Goal: Transaction & Acquisition: Purchase product/service

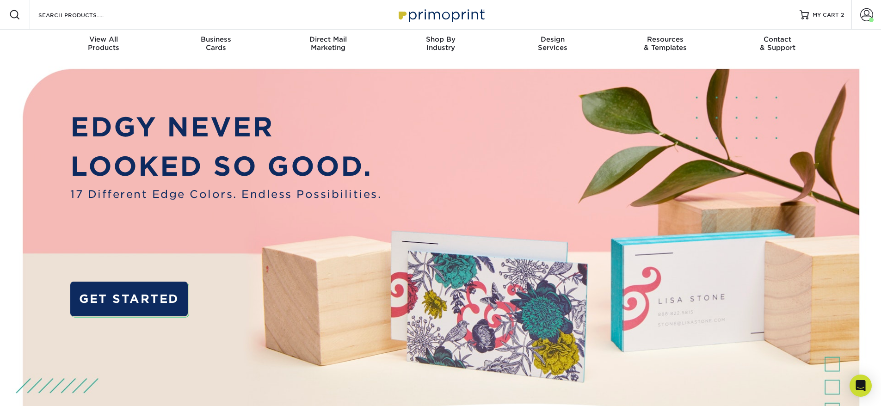
click at [849, 11] on div "Resources Menu Search Products Account Welcome, Megan Account Dashboard Active …" at bounding box center [440, 15] width 881 height 30
click at [845, 11] on div "Resources Menu Search Products Account Welcome, Megan Account Dashboard Active …" at bounding box center [440, 15] width 881 height 30
click at [838, 12] on span "MY CART" at bounding box center [825, 15] width 26 height 8
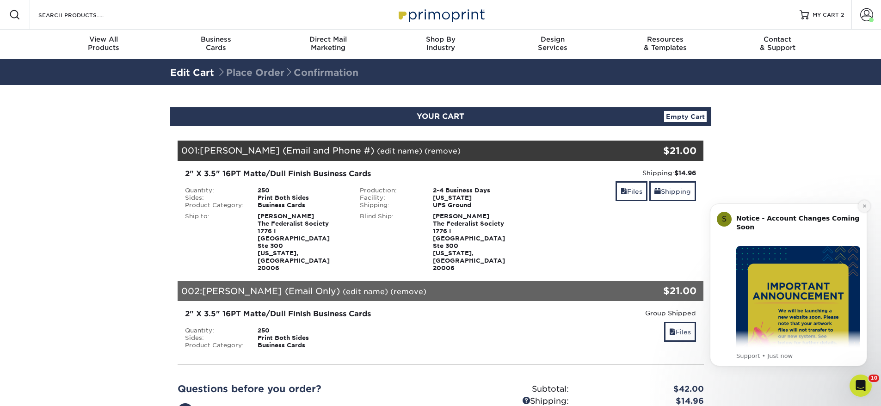
click at [862, 204] on icon "Dismiss notification" at bounding box center [864, 205] width 5 height 5
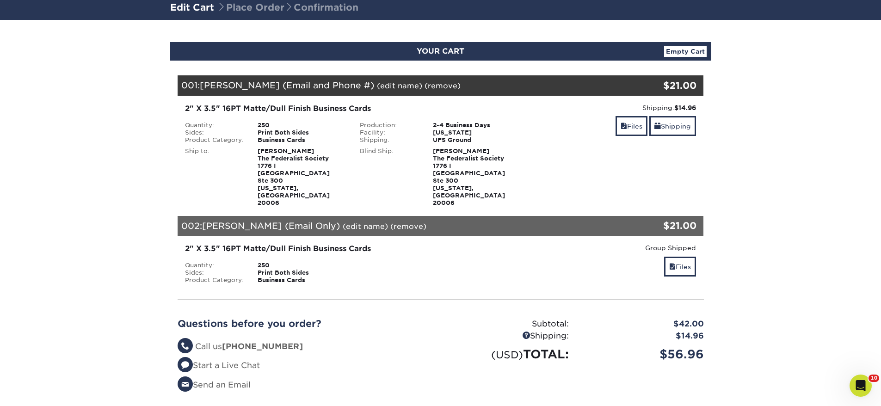
scroll to position [71, 0]
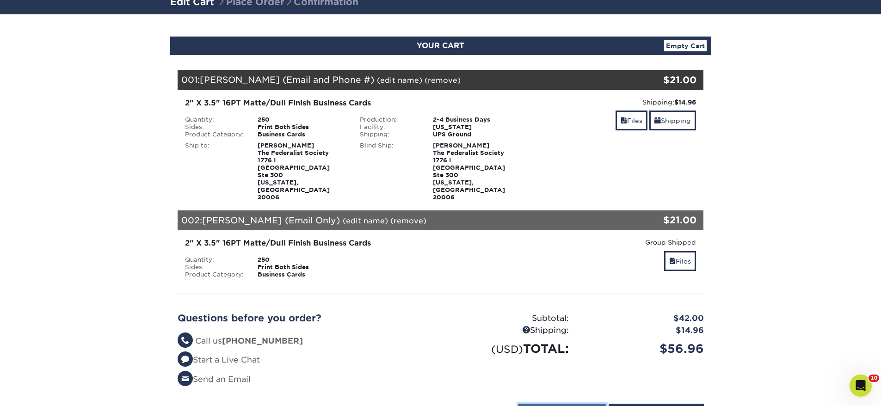
click at [554, 404] on input "Continue Shopping" at bounding box center [562, 413] width 88 height 18
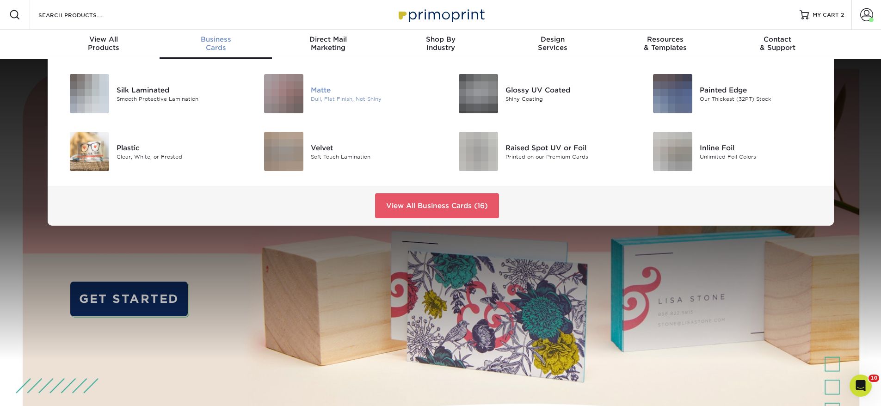
click at [287, 85] on img at bounding box center [283, 93] width 39 height 39
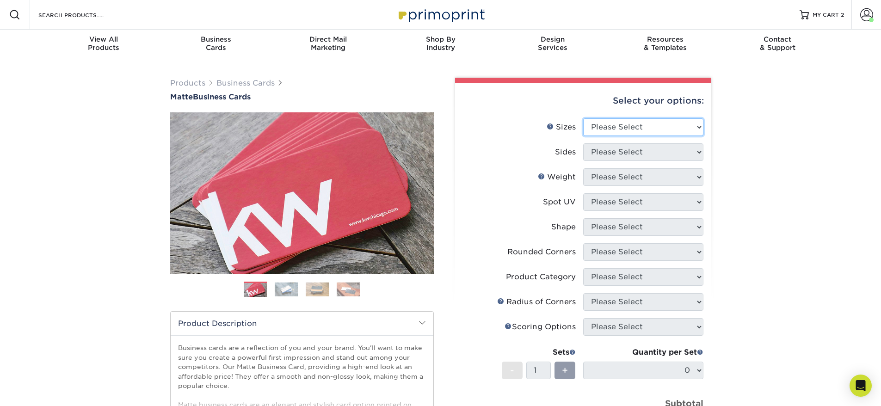
click at [626, 127] on select "Please Select 1.5" x 3.5" - Mini 1.75" x 3.5" - Mini 2" x 2" - Square 2" x 3" -…" at bounding box center [643, 127] width 120 height 18
select select "2.00x3.50"
click at [583, 118] on select "Please Select 1.5" x 3.5" - Mini 1.75" x 3.5" - Mini 2" x 2" - Square 2" x 3" -…" at bounding box center [643, 127] width 120 height 18
click at [635, 156] on select "Please Select Print Both Sides Print Front Only" at bounding box center [643, 152] width 120 height 18
select select "13abbda7-1d64-4f25-8bb2-c179b224825d"
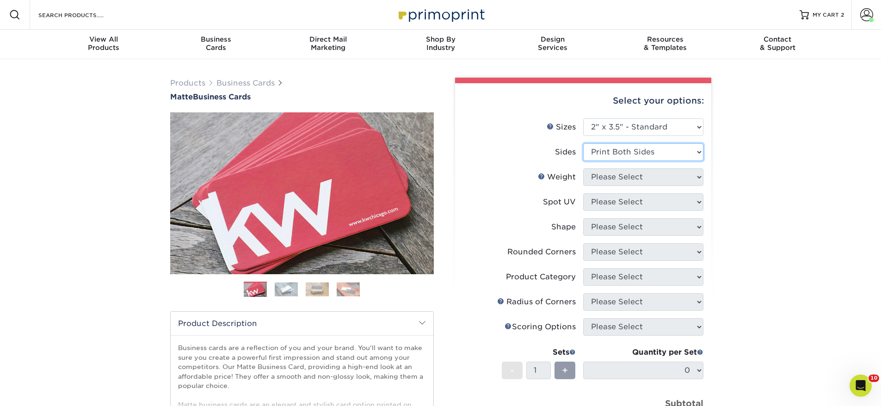
click at [583, 143] on select "Please Select Print Both Sides Print Front Only" at bounding box center [643, 152] width 120 height 18
click at [618, 181] on select "Please Select 16PT 14PT" at bounding box center [643, 177] width 120 height 18
select select "16PT"
click at [583, 168] on select "Please Select 16PT 14PT" at bounding box center [643, 177] width 120 height 18
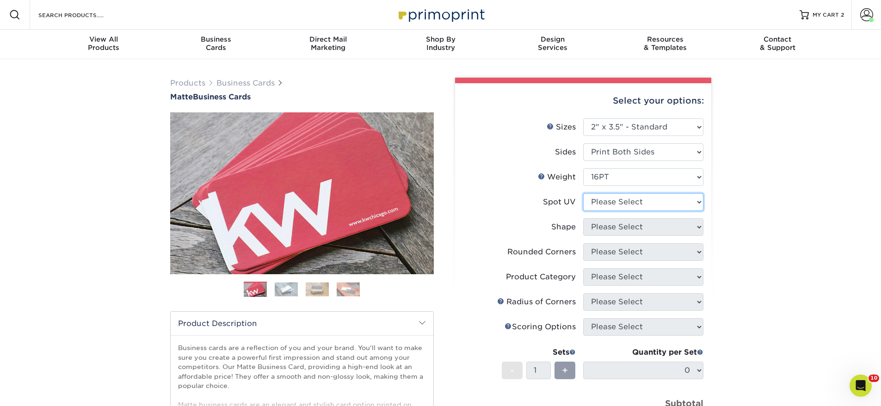
click at [614, 197] on select "Please Select No Spot UV Front and Back (Both Sides) Front Only Back Only" at bounding box center [643, 202] width 120 height 18
select select "3"
click at [583, 193] on select "Please Select No Spot UV Front and Back (Both Sides) Front Only Back Only" at bounding box center [643, 202] width 120 height 18
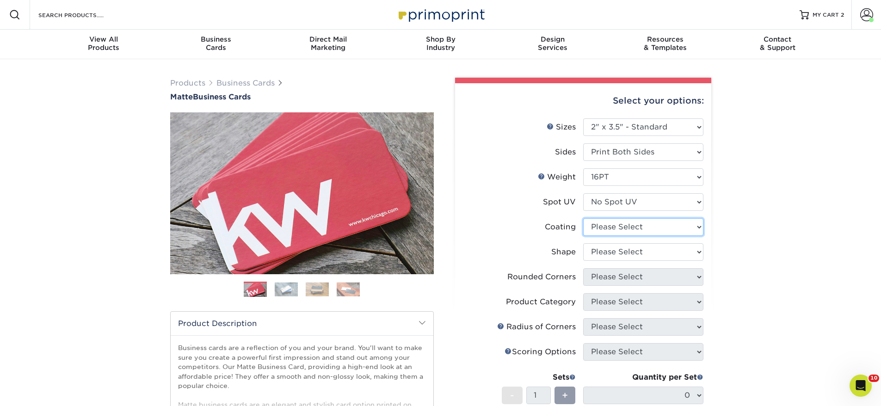
click at [619, 226] on select at bounding box center [643, 227] width 120 height 18
select select "121bb7b5-3b4d-429f-bd8d-bbf80e953313"
click at [583, 218] on select at bounding box center [643, 227] width 120 height 18
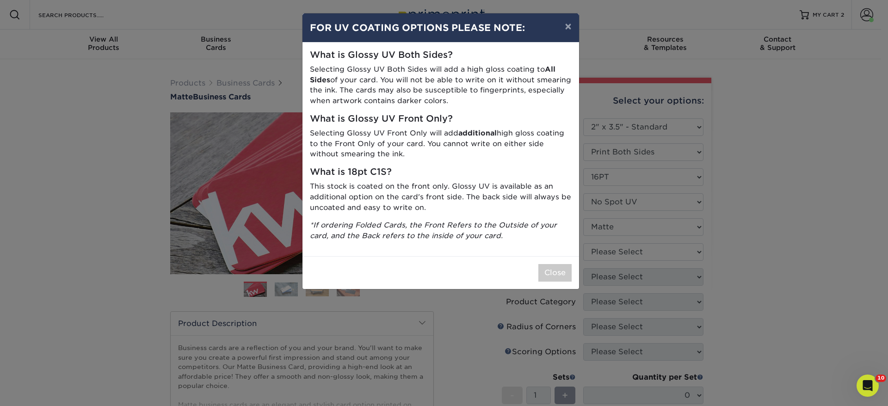
click at [613, 246] on div "× FOR UV COATING OPTIONS PLEASE NOTE: What is Glossy UV Both Sides? Selecting G…" at bounding box center [444, 203] width 888 height 406
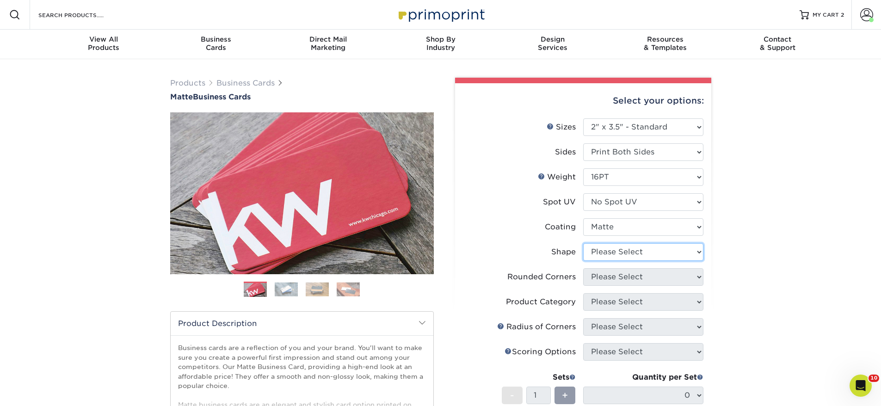
click at [598, 253] on select "Please Select Standard Oval" at bounding box center [643, 252] width 120 height 18
select select "standard"
click at [583, 243] on select "Please Select Standard Oval" at bounding box center [643, 252] width 120 height 18
click at [602, 274] on select "Please Select Yes - Round 2 Corners Yes - Round 4 Corners No" at bounding box center [643, 277] width 120 height 18
select select "0"
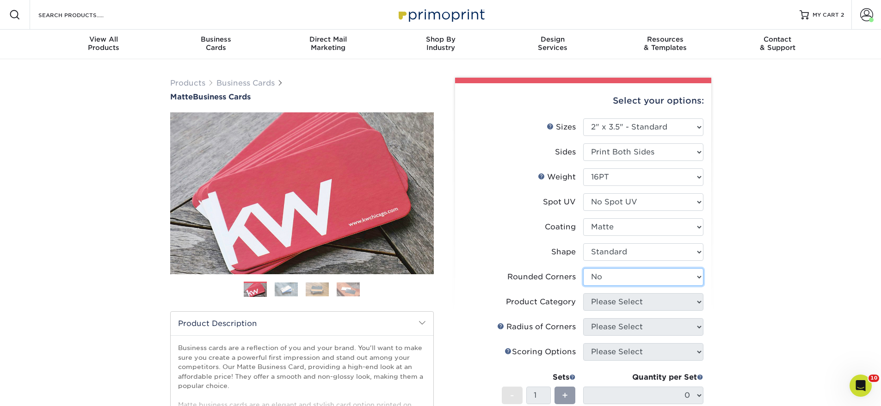
click at [583, 268] on select "Please Select Yes - Round 2 Corners Yes - Round 4 Corners No" at bounding box center [643, 277] width 120 height 18
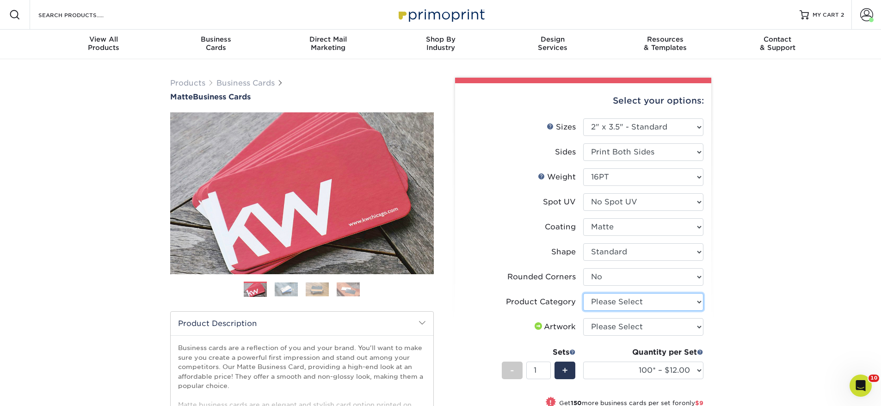
click at [620, 303] on select "Please Select Business Cards" at bounding box center [643, 302] width 120 height 18
select select "3b5148f1-0588-4f88-a218-97bcfdce65c1"
click at [583, 293] on select "Please Select Business Cards" at bounding box center [643, 302] width 120 height 18
click at [614, 322] on select "Please Select I will upload files I need a design - $100" at bounding box center [643, 327] width 120 height 18
select select "upload"
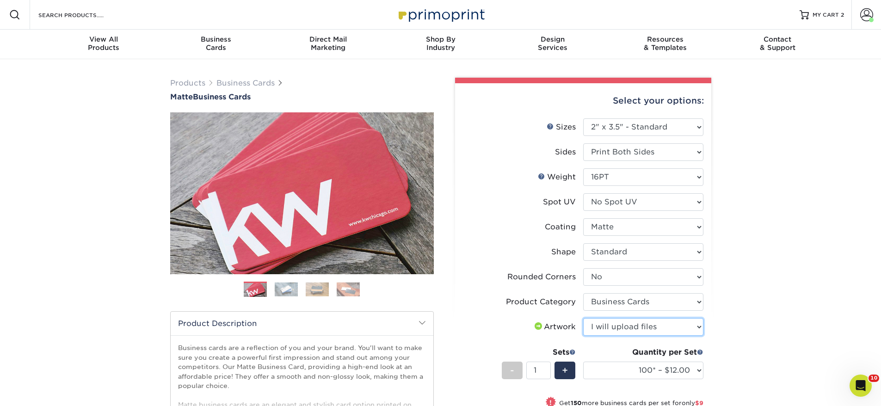
click at [583, 318] on select "Please Select I will upload files I need a design - $100" at bounding box center [643, 327] width 120 height 18
click at [658, 376] on select "100* – $12.00 250* – $21.00 500 – $42.00 1000 – $53.00 2500 – $95.00 5000 – $18…" at bounding box center [643, 371] width 120 height 18
select select "250* – $21.00"
click at [583, 362] on select "100* – $12.00 250* – $21.00 500 – $42.00 1000 – $53.00 2500 – $95.00 5000 – $18…" at bounding box center [643, 371] width 120 height 18
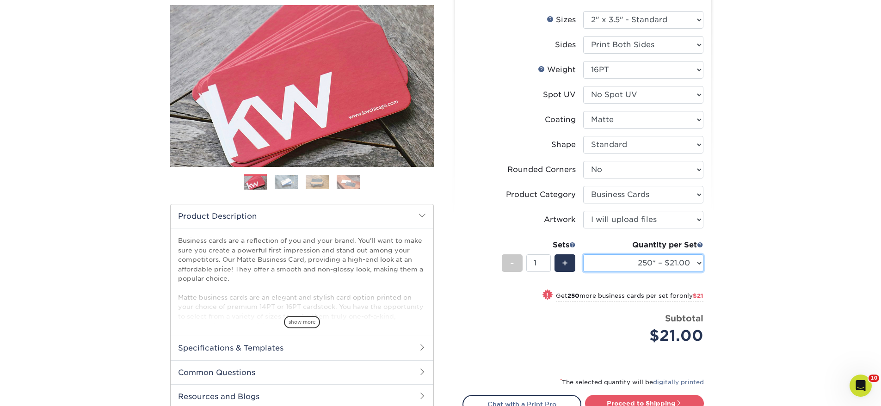
scroll to position [146, 0]
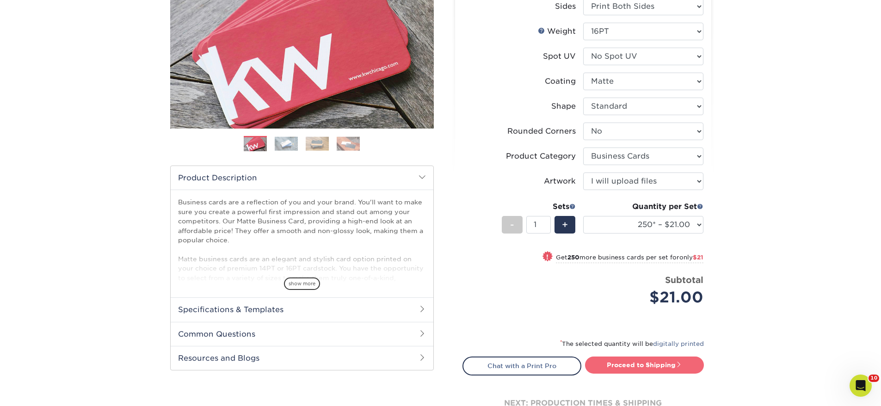
click at [668, 362] on link "Proceed to Shipping" at bounding box center [644, 364] width 119 height 17
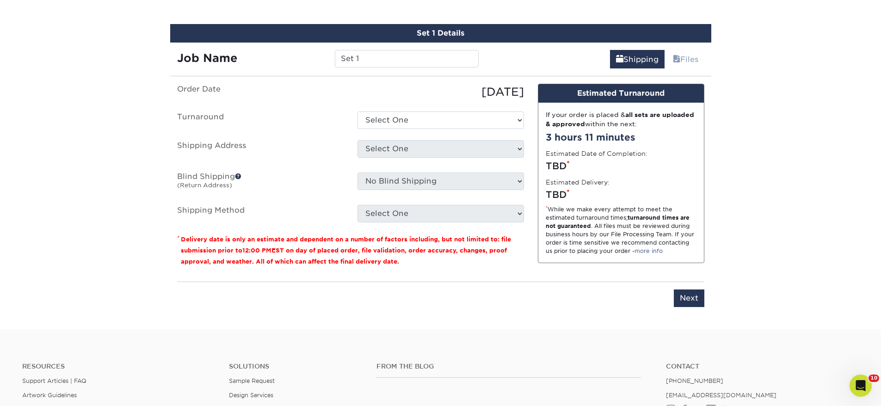
scroll to position [527, 0]
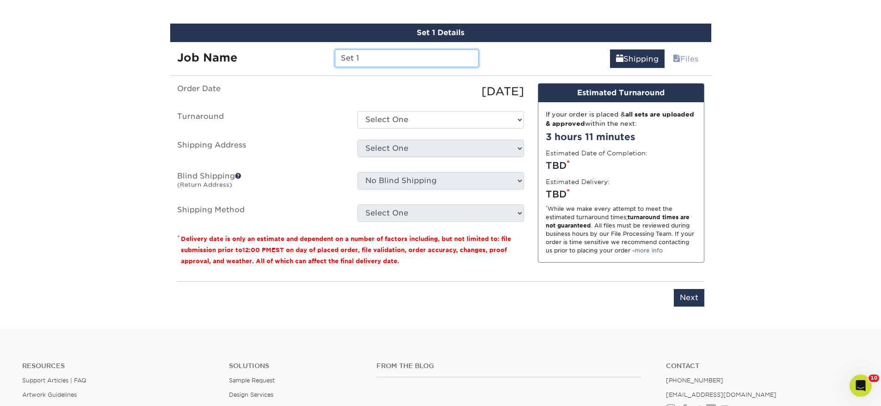
click at [408, 56] on input "Set 1" at bounding box center [407, 58] width 144 height 18
type input "Caroline"
click at [374, 57] on input "Caroline" at bounding box center [407, 58] width 144 height 18
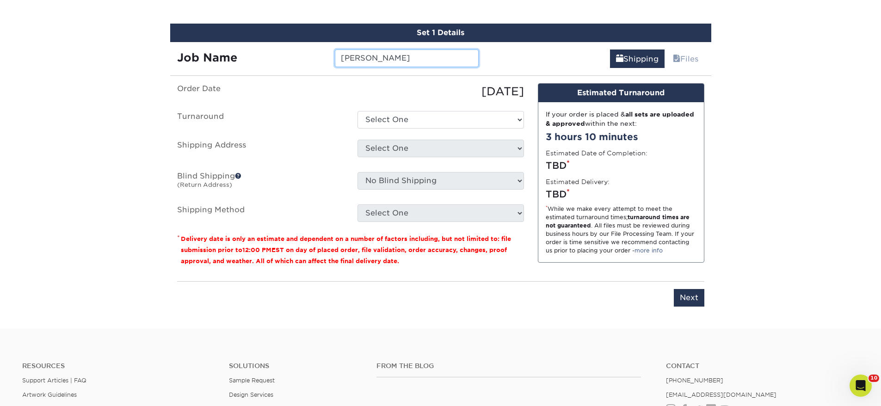
click at [374, 57] on input "Caroline" at bounding box center [407, 58] width 144 height 18
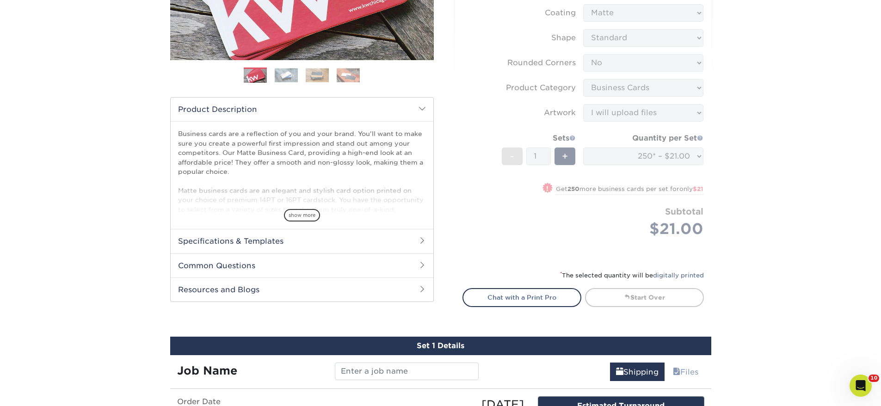
scroll to position [0, 0]
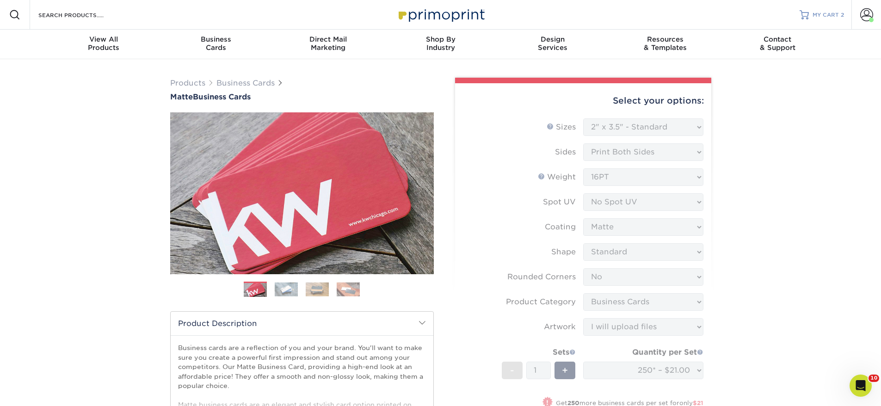
click at [813, 14] on span "MY CART" at bounding box center [825, 15] width 26 height 8
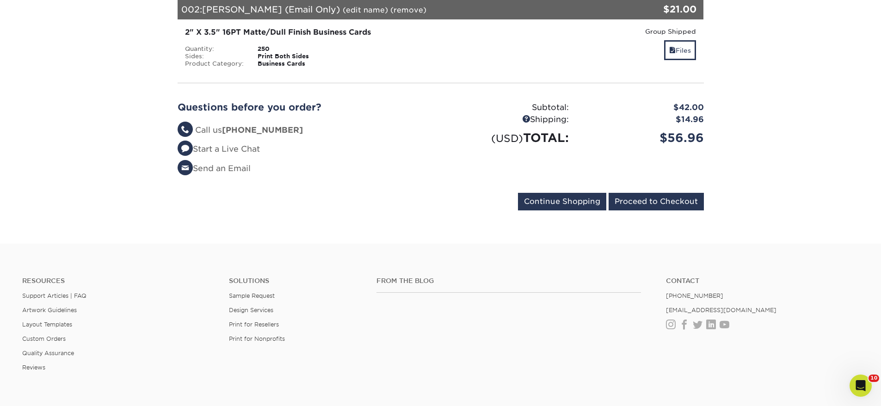
scroll to position [291, 0]
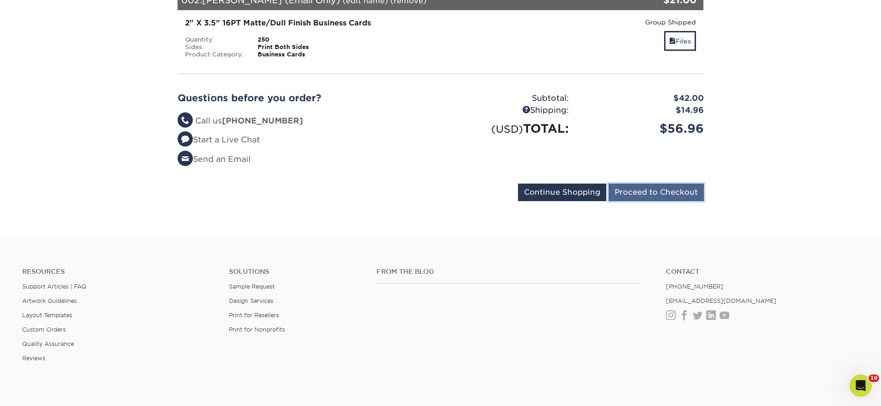
click at [660, 184] on input "Proceed to Checkout" at bounding box center [655, 193] width 95 height 18
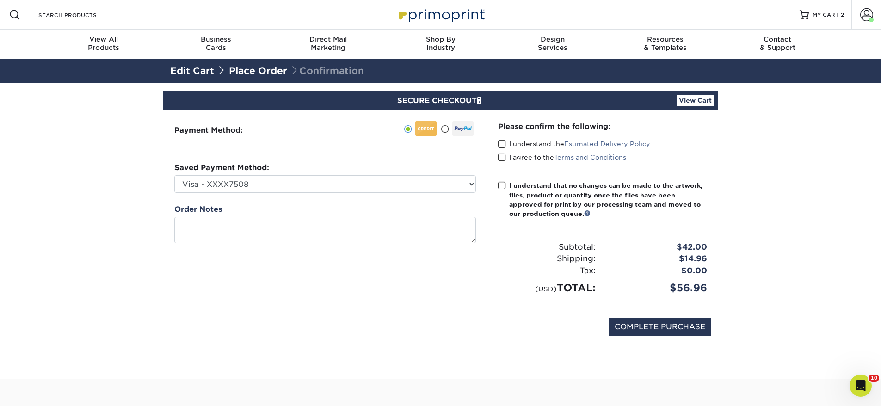
click at [699, 95] on link "View Cart" at bounding box center [695, 100] width 37 height 11
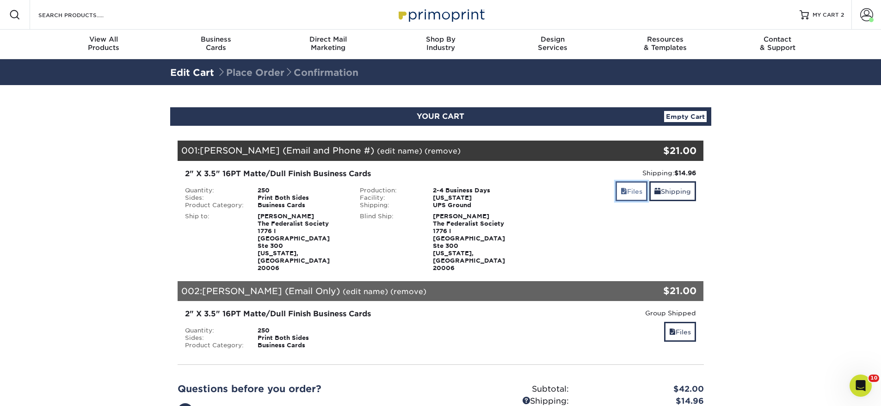
click at [631, 195] on link "Files" at bounding box center [631, 191] width 32 height 20
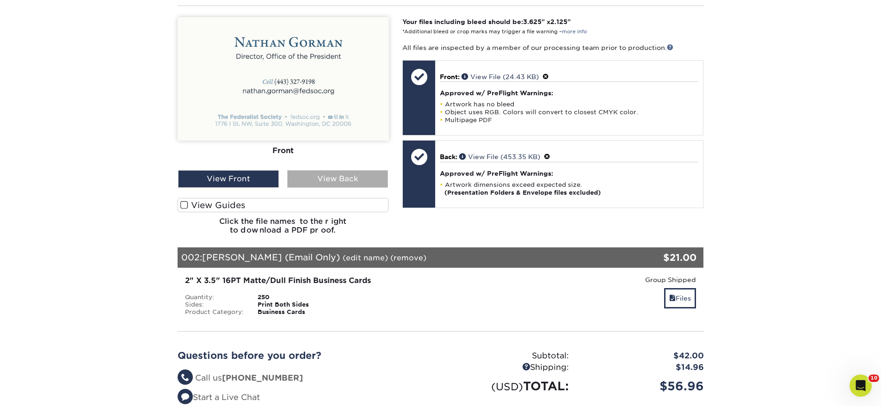
scroll to position [269, 0]
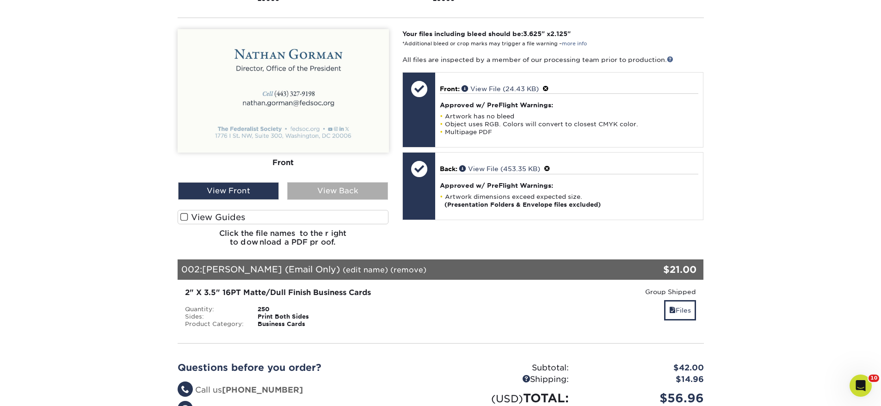
click at [338, 182] on div "View Back" at bounding box center [337, 191] width 101 height 18
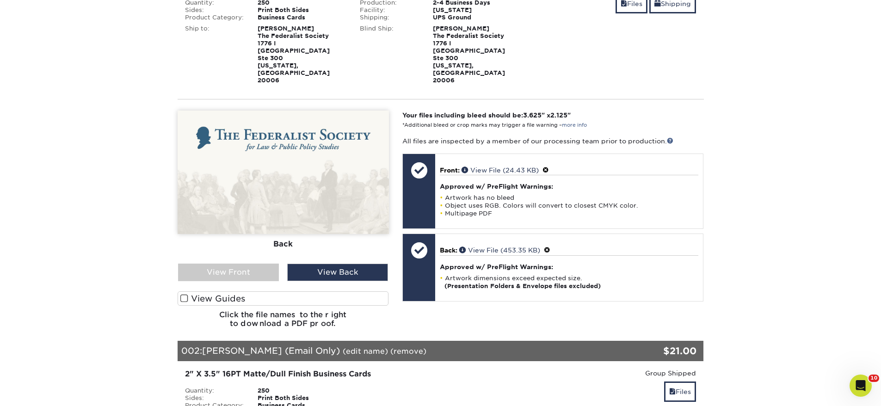
scroll to position [188, 0]
click at [258, 264] on div "View Front" at bounding box center [228, 273] width 101 height 18
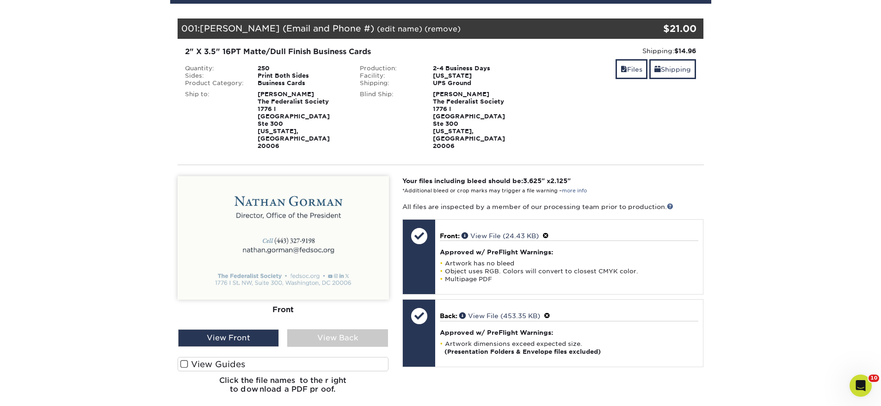
scroll to position [110, 0]
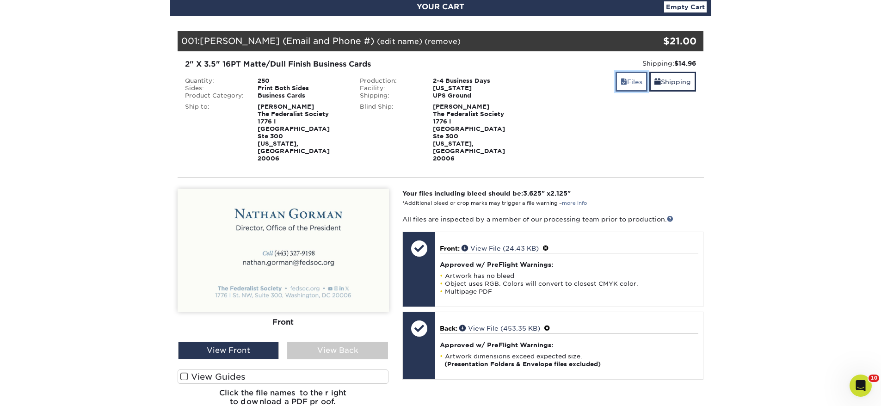
click at [640, 74] on link "Files" at bounding box center [631, 82] width 32 height 20
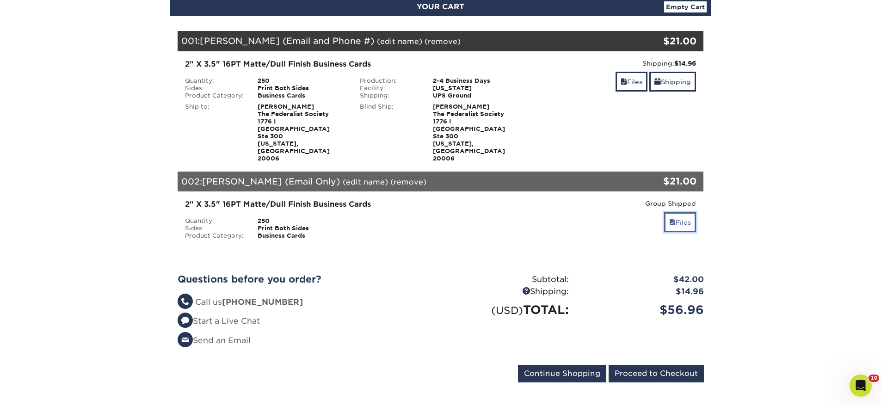
click at [669, 219] on span at bounding box center [672, 222] width 6 height 7
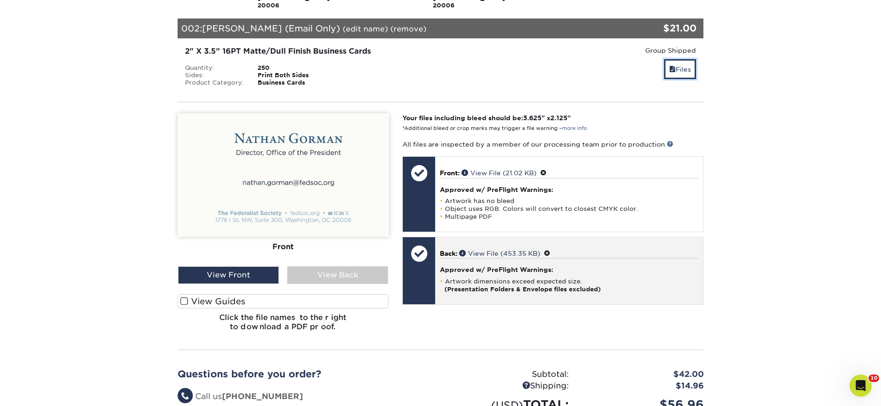
scroll to position [289, 0]
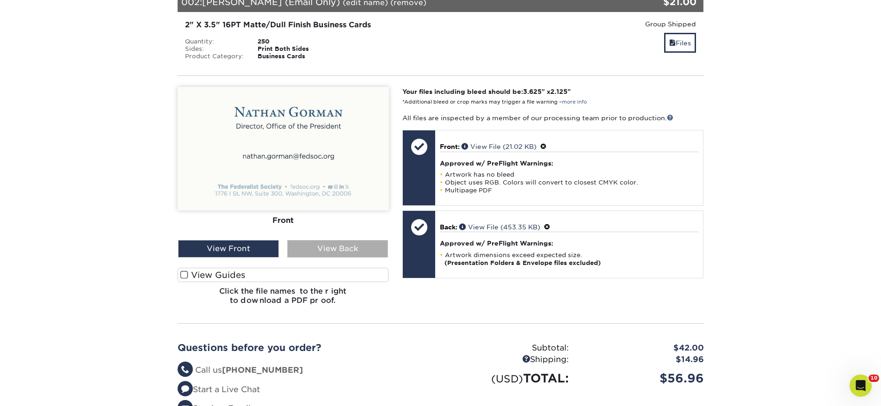
click at [313, 240] on div "View Back" at bounding box center [337, 249] width 101 height 18
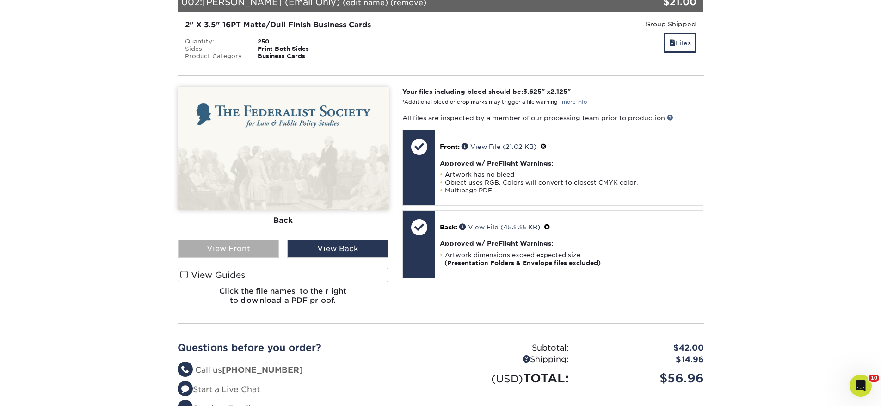
click at [252, 240] on div "View Front" at bounding box center [228, 249] width 101 height 18
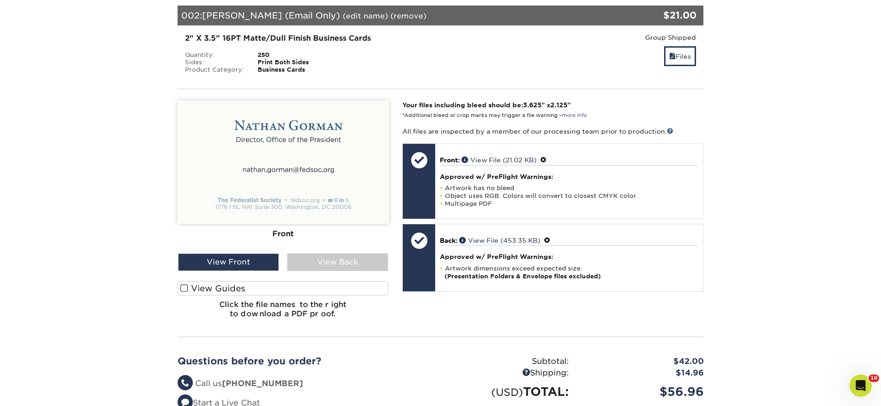
scroll to position [101, 0]
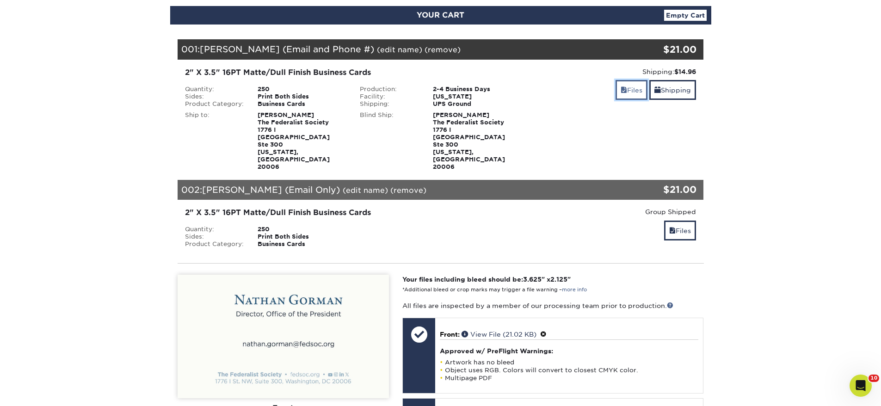
click at [635, 80] on link "Files" at bounding box center [631, 90] width 32 height 20
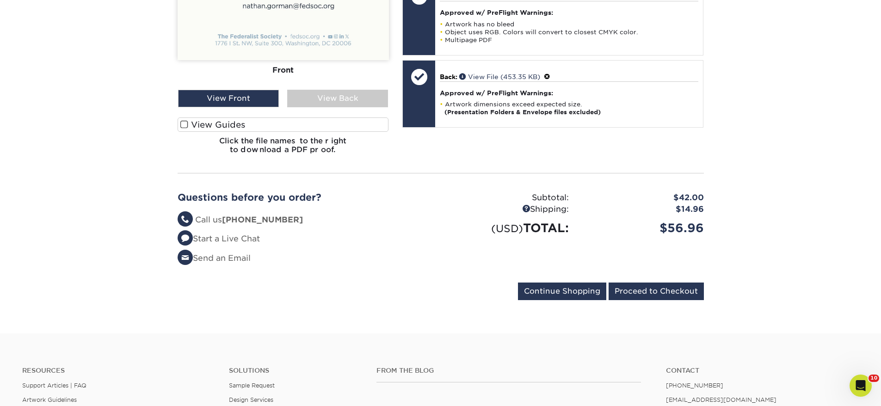
scroll to position [712, 0]
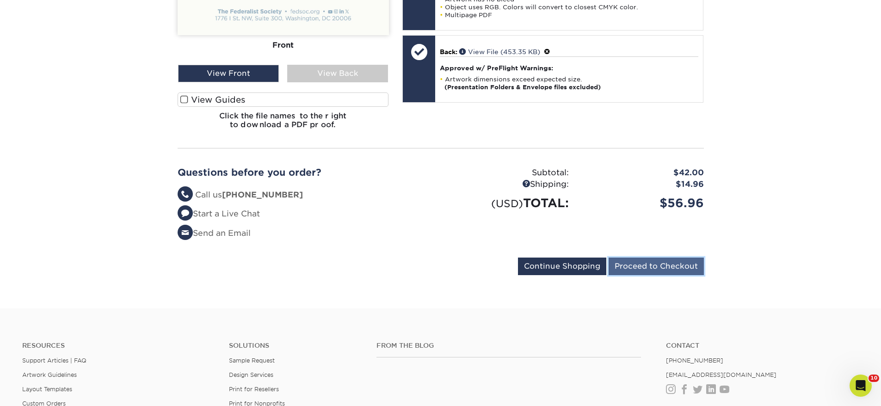
click at [652, 258] on input "Proceed to Checkout" at bounding box center [655, 267] width 95 height 18
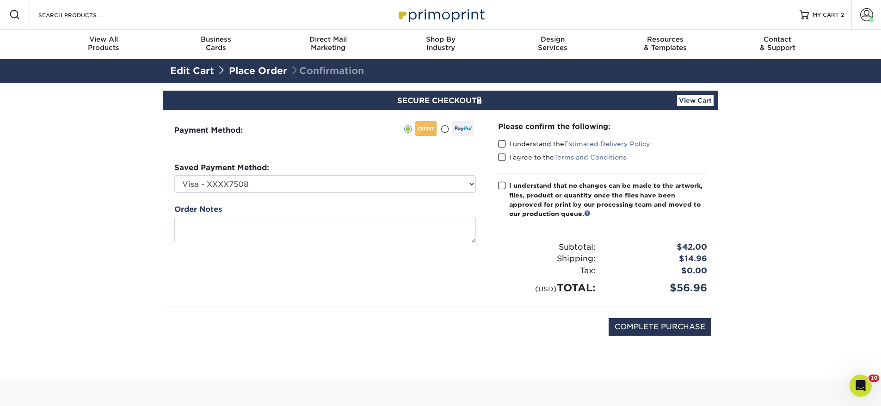
click at [504, 146] on span at bounding box center [502, 144] width 8 height 9
click at [0, 0] on input "I understand the Estimated Delivery Policy" at bounding box center [0, 0] width 0 height 0
click at [504, 154] on span at bounding box center [502, 157] width 8 height 9
click at [0, 0] on input "I agree to the Terms and Conditions" at bounding box center [0, 0] width 0 height 0
click at [502, 178] on div "Please confirm the following: I understand the Estimated Delivery Policy I agre…" at bounding box center [602, 208] width 209 height 174
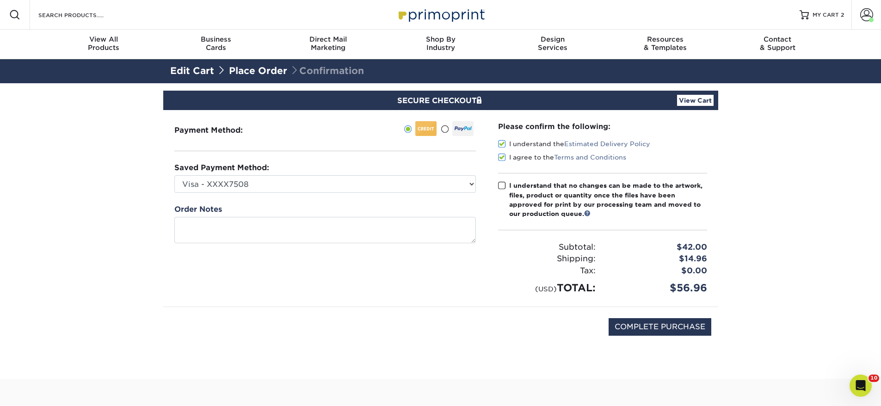
click at [502, 183] on span at bounding box center [502, 185] width 8 height 9
click at [0, 0] on input "I understand that no changes can be made to the artwork, files, product or quan…" at bounding box center [0, 0] width 0 height 0
click at [692, 325] on input "COMPLETE PURCHASE" at bounding box center [659, 327] width 103 height 18
type input "PROCESSING, PLEASE WAIT..."
